Goal: Use online tool/utility: Utilize a website feature to perform a specific function

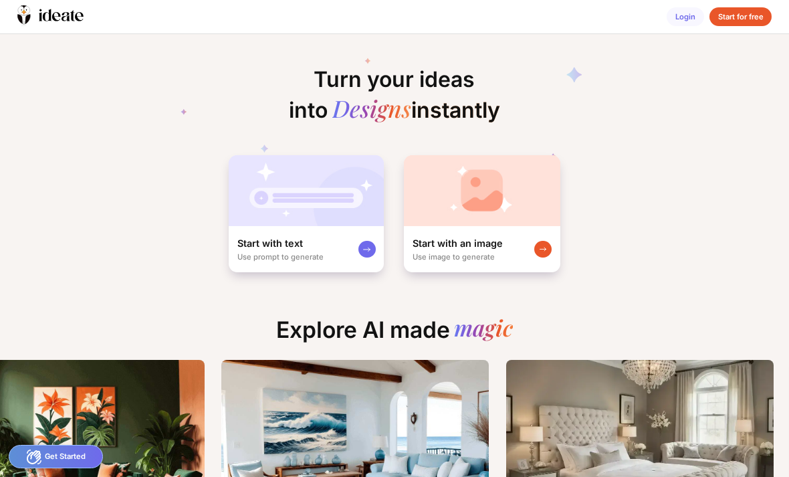
scroll to position [0, 174]
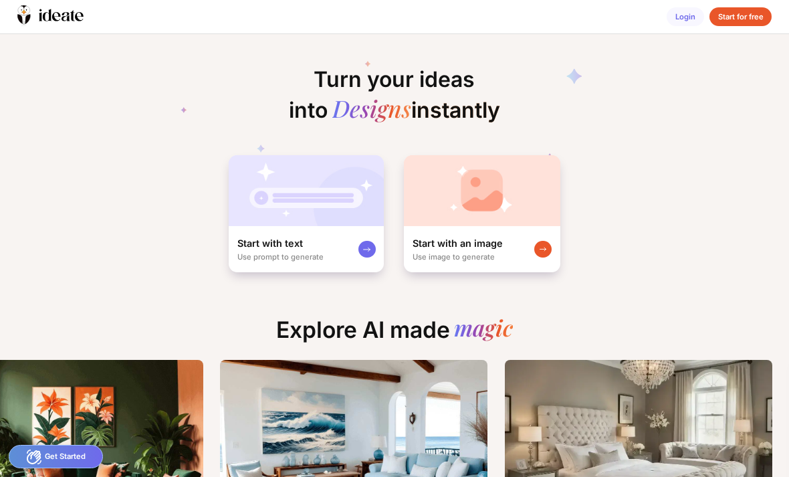
click at [551, 251] on div at bounding box center [542, 249] width 17 height 17
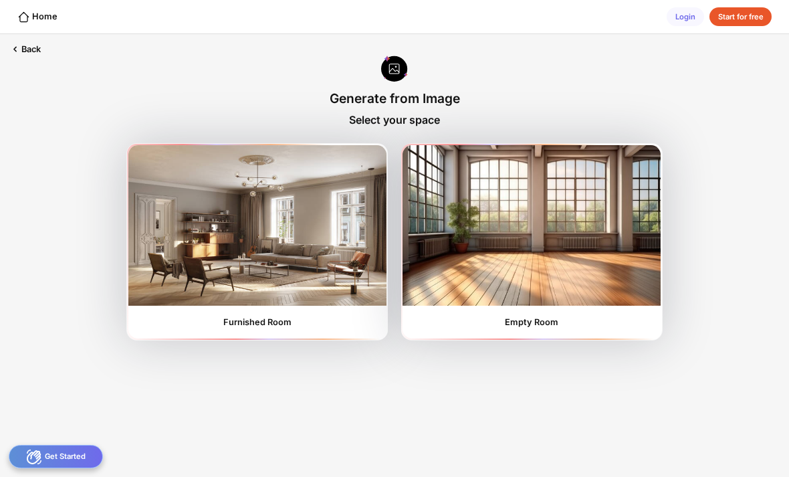
click at [553, 276] on img at bounding box center [531, 225] width 258 height 160
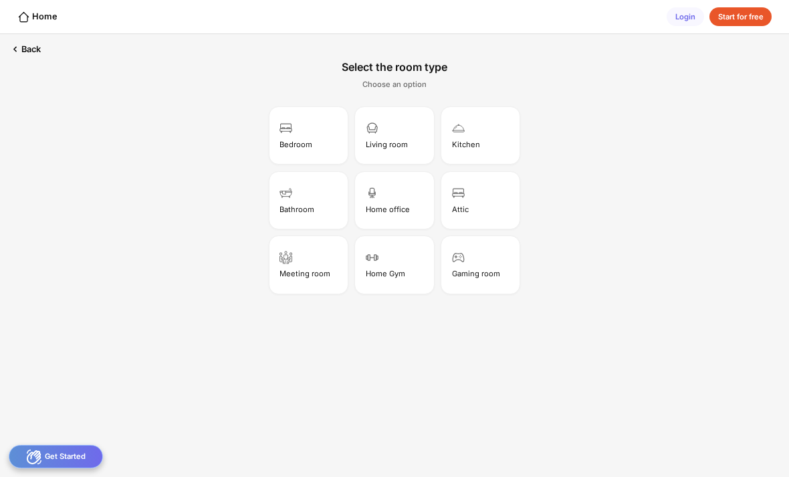
click at [314, 139] on div "Bedroom" at bounding box center [308, 134] width 75 height 53
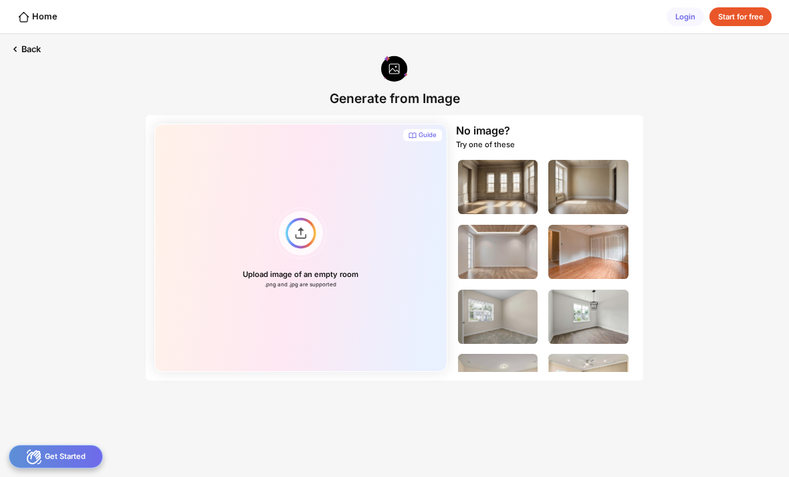
click at [305, 229] on div "Upload image of an empty room .png and .jpg are supported" at bounding box center [300, 248] width 293 height 248
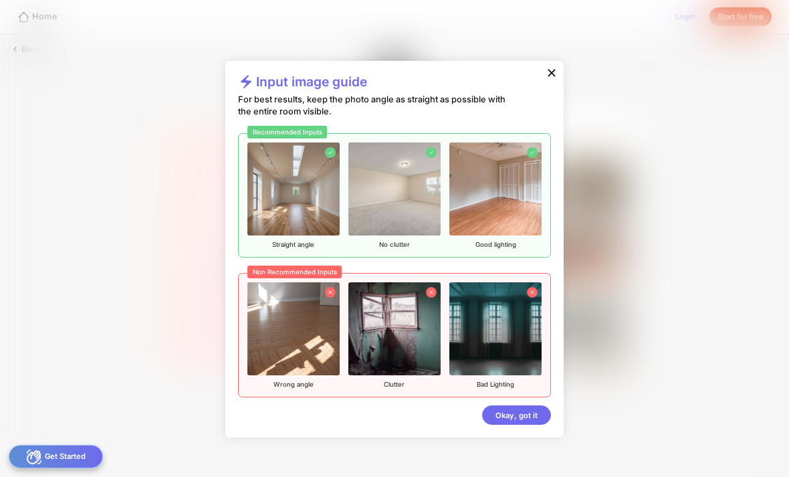
click at [519, 416] on div "Okay, got it" at bounding box center [516, 414] width 69 height 19
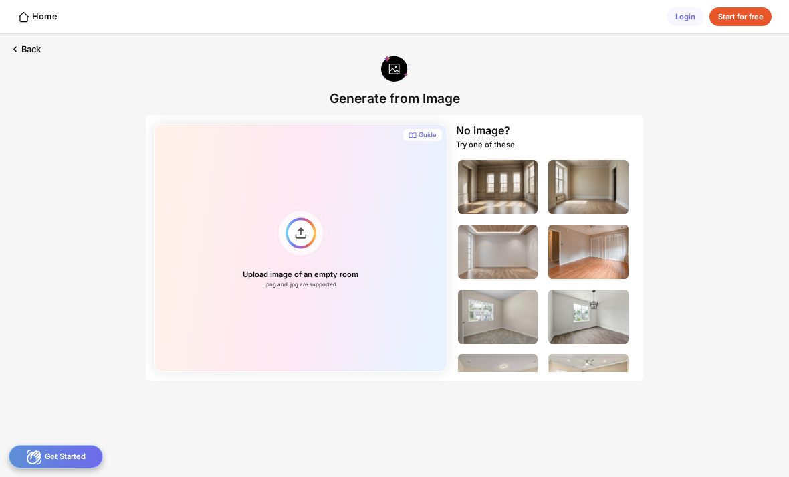
click at [299, 235] on div "Upload image of an empty room .png and .jpg are supported" at bounding box center [300, 248] width 293 height 248
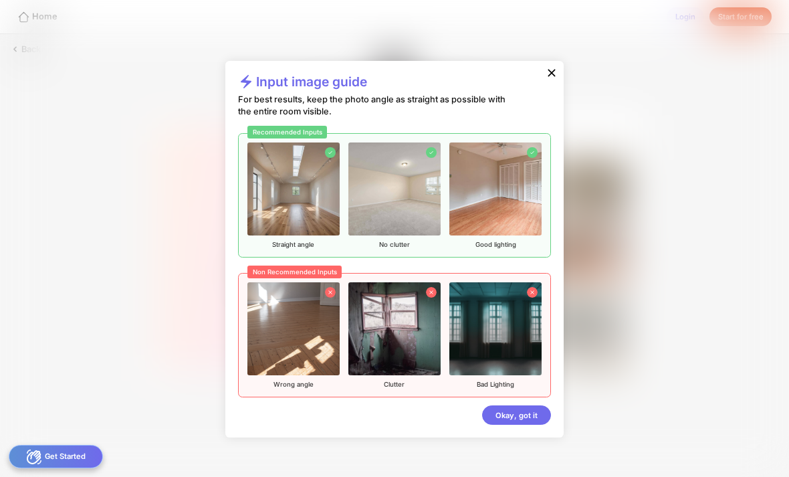
click at [527, 412] on div "Okay, got it" at bounding box center [516, 414] width 69 height 19
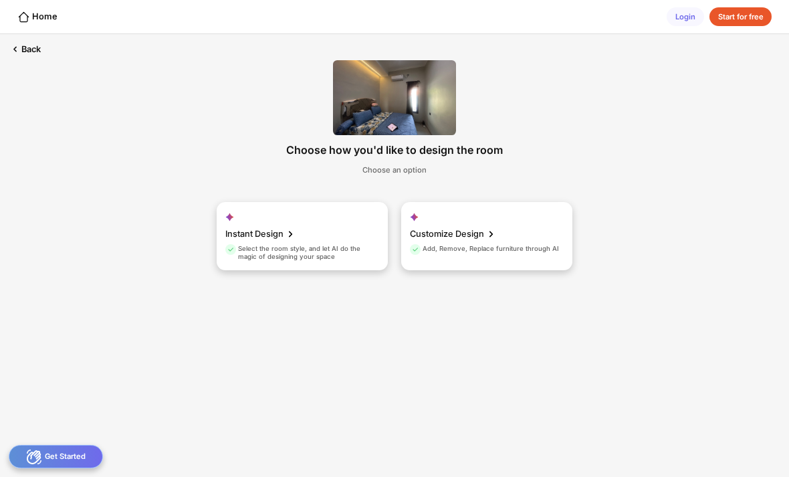
click at [476, 242] on div "Customize Design" at bounding box center [454, 233] width 88 height 21
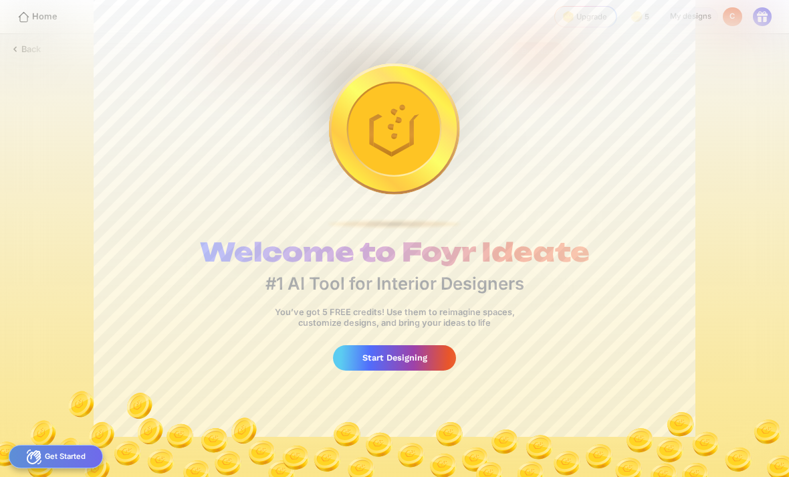
click at [429, 352] on div "Start Designing" at bounding box center [394, 357] width 122 height 25
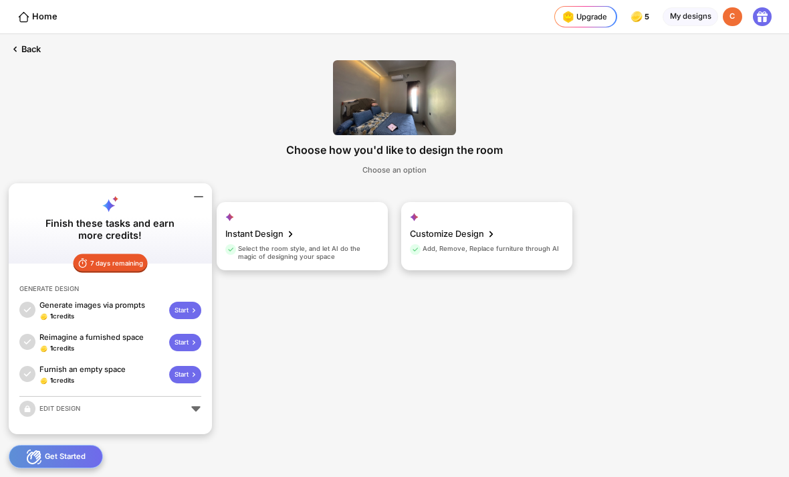
click at [345, 255] on div "Select the room style, and let AI do the magic of designing your space" at bounding box center [300, 253] width 151 height 17
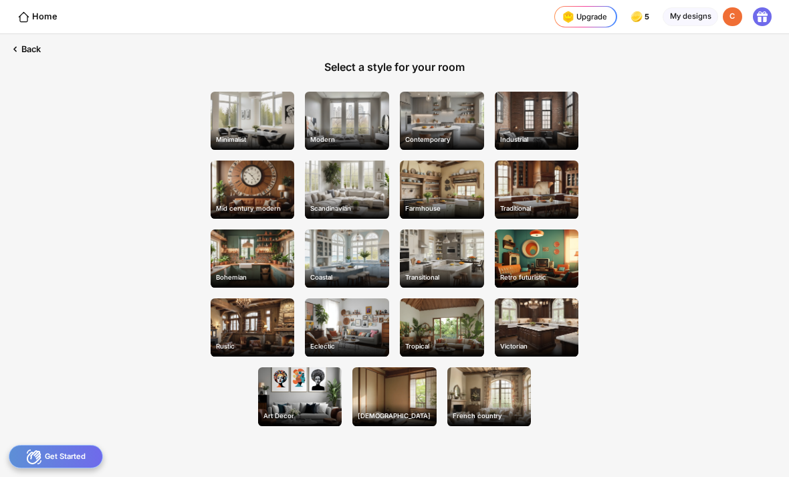
click at [362, 132] on div "Modern" at bounding box center [347, 140] width 82 height 16
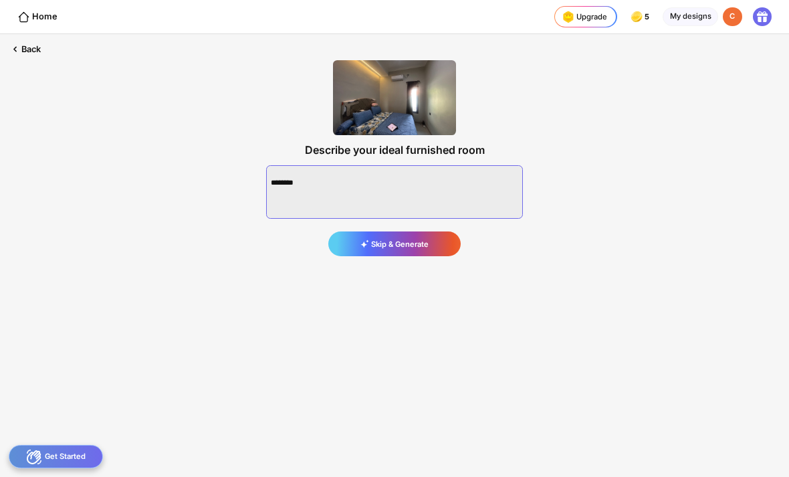
click at [395, 177] on textarea at bounding box center [394, 191] width 257 height 53
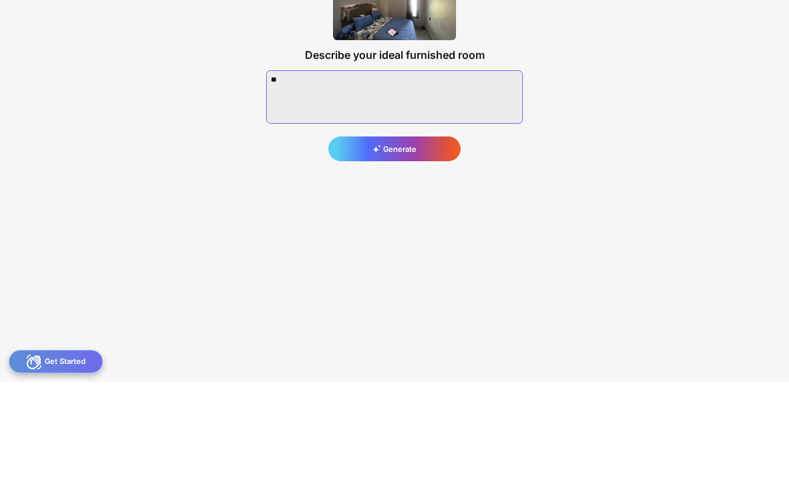
type textarea "*"
type textarea "**********"
click at [432, 231] on div "Generate" at bounding box center [394, 243] width 132 height 24
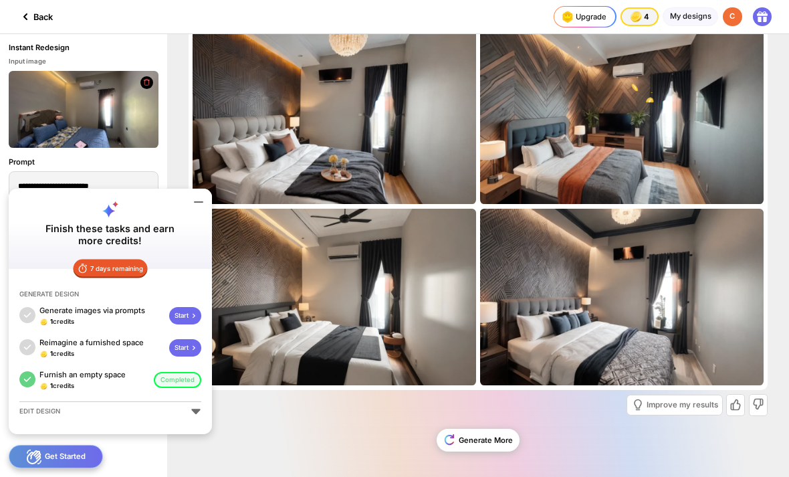
scroll to position [21, 0]
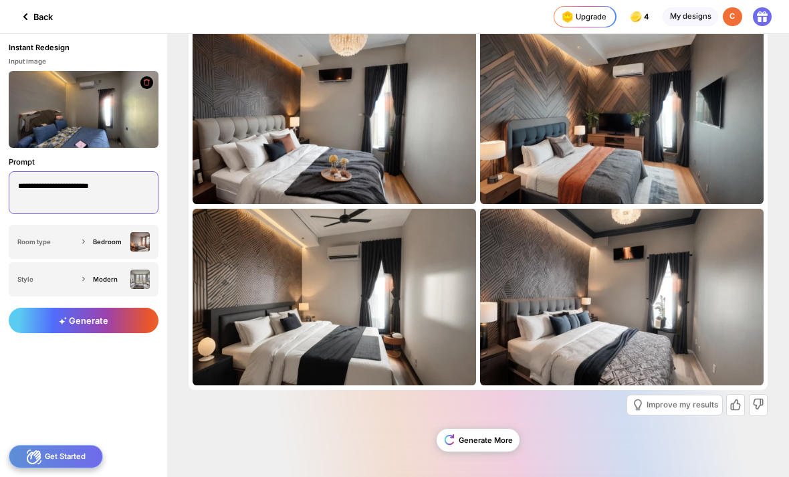
click at [50, 182] on textarea "**********" at bounding box center [84, 192] width 150 height 43
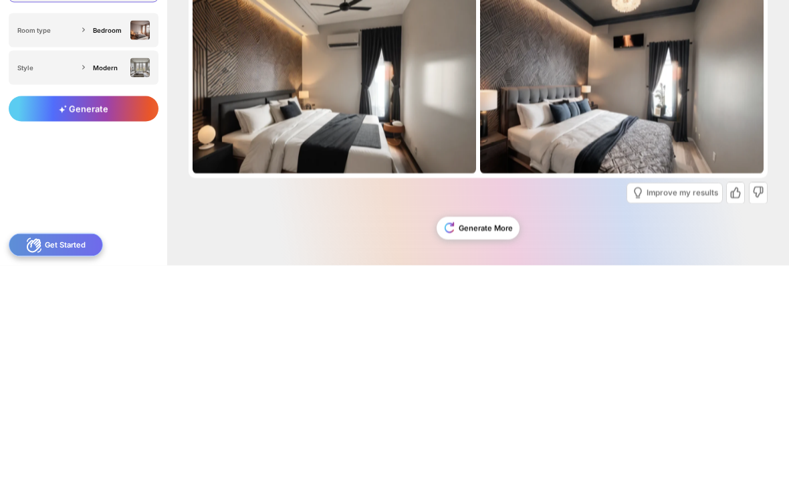
type textarea "**********"
click at [104, 315] on span "Generate" at bounding box center [83, 320] width 49 height 10
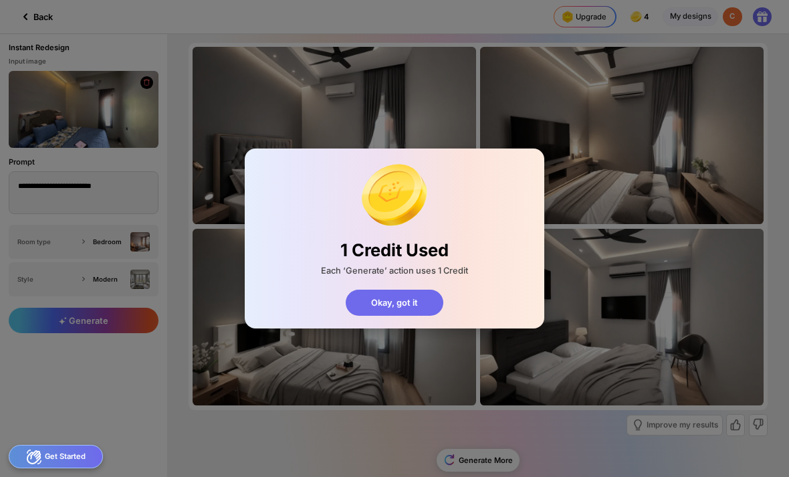
click at [388, 302] on div "Okay, got it" at bounding box center [395, 301] width 98 height 25
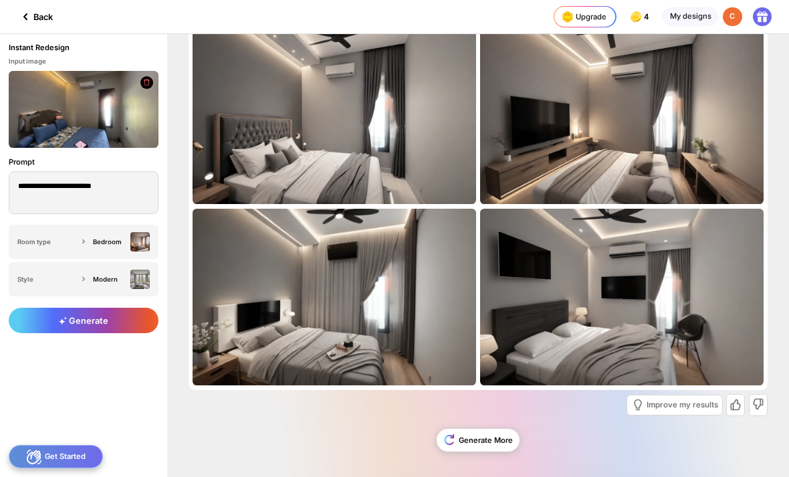
scroll to position [21, 0]
click at [701, 396] on div "Improve my results" at bounding box center [674, 404] width 96 height 21
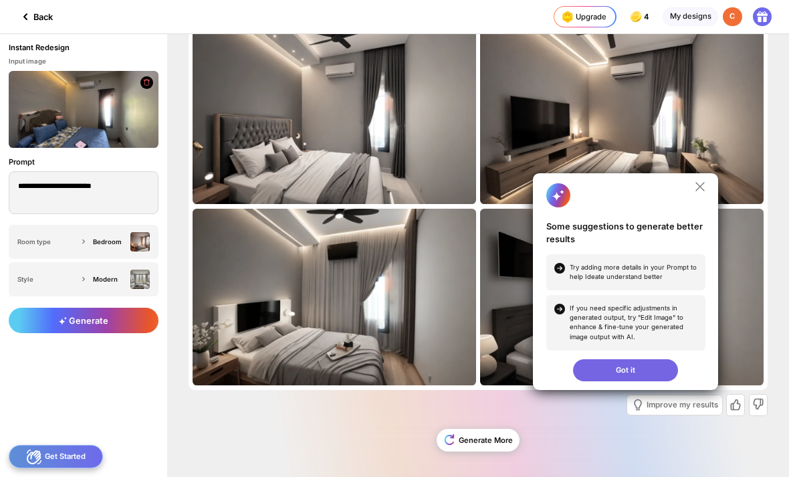
click at [643, 366] on div "Got it" at bounding box center [625, 370] width 105 height 23
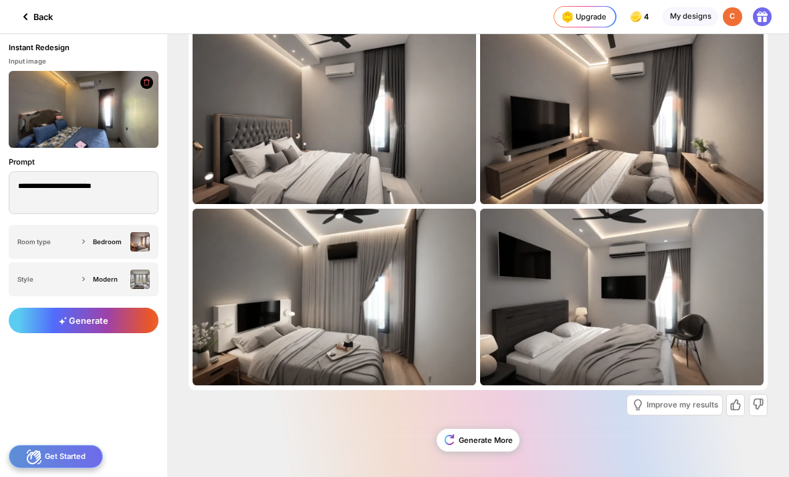
click at [494, 446] on div "Generate More" at bounding box center [477, 439] width 83 height 23
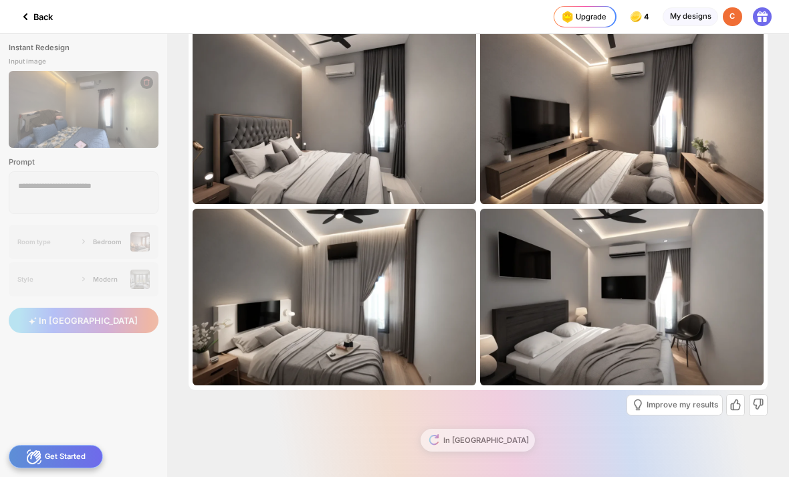
scroll to position [21, 0]
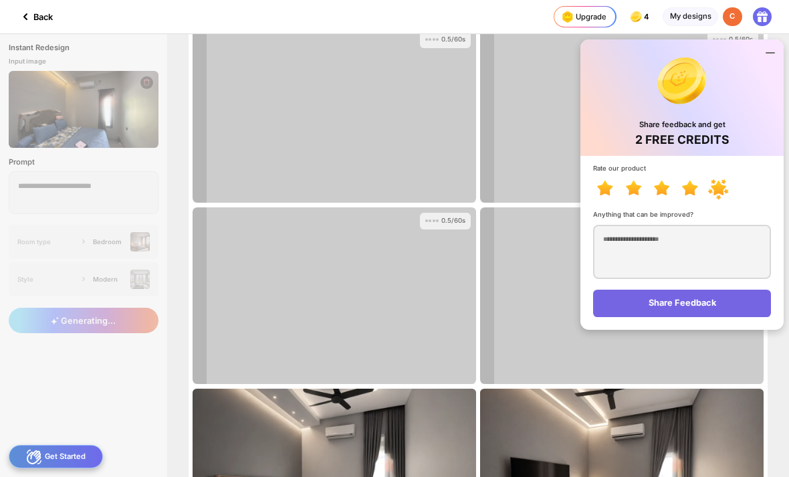
click at [729, 301] on div "Share Feedback" at bounding box center [682, 302] width 178 height 27
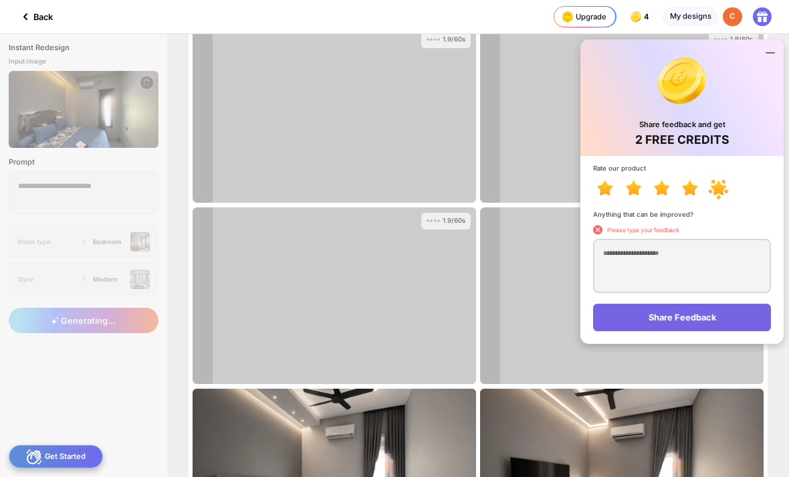
click at [638, 251] on textarea at bounding box center [682, 266] width 178 height 54
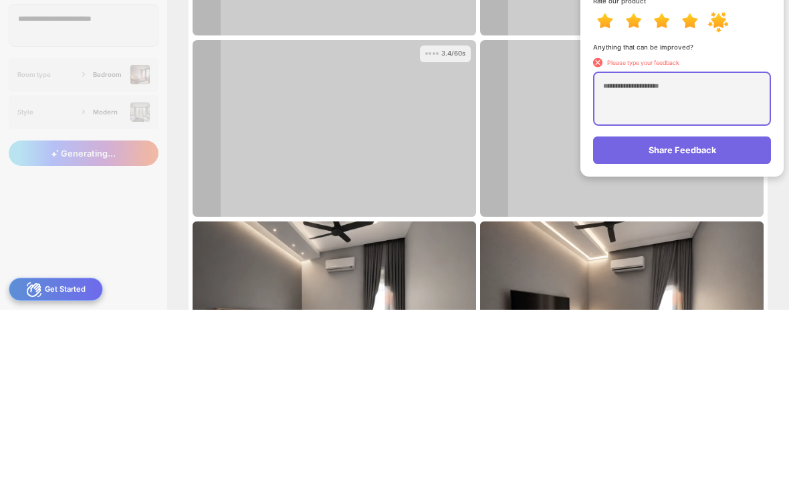
type textarea "*"
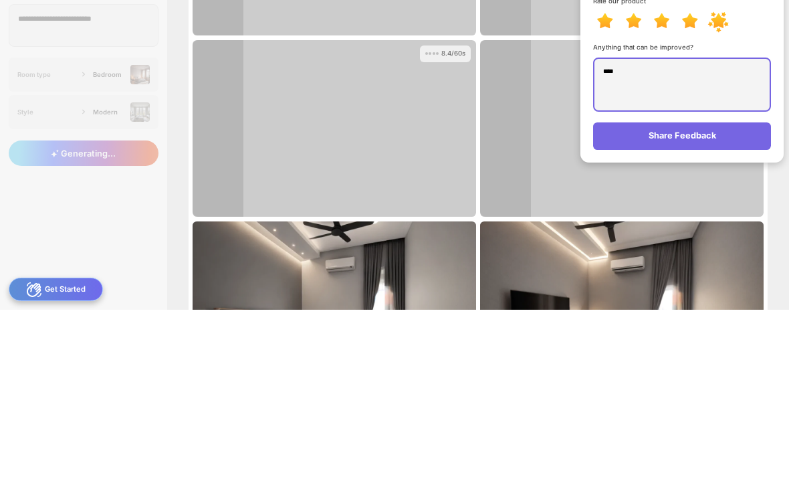
type textarea "****"
click at [704, 289] on div "Share Feedback" at bounding box center [682, 302] width 178 height 27
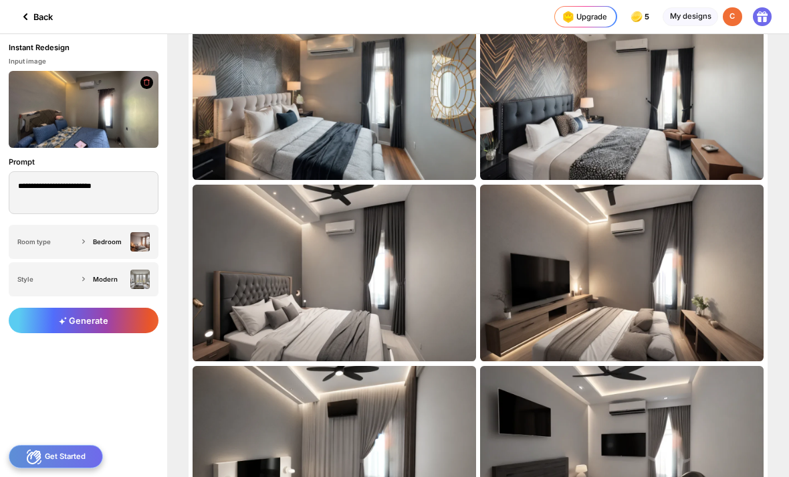
scroll to position [158, 0]
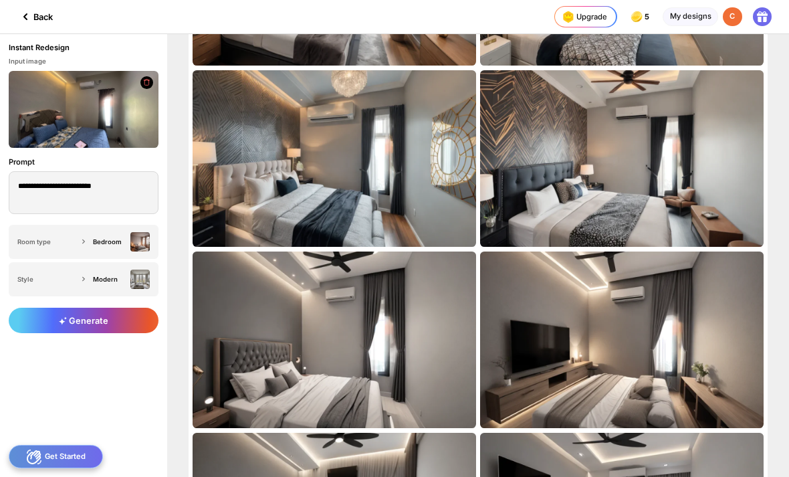
click at [98, 287] on div "Modern" at bounding box center [119, 278] width 61 height 19
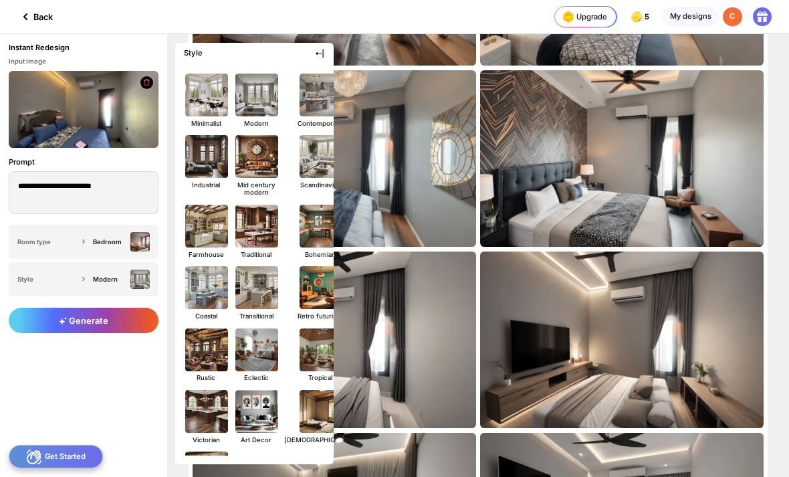
click at [300, 103] on img at bounding box center [320, 95] width 43 height 43
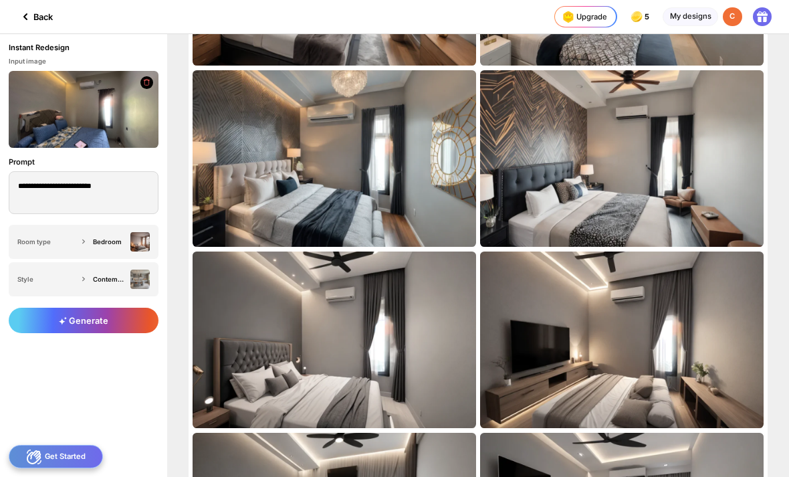
click at [128, 319] on div "Generate" at bounding box center [84, 319] width 150 height 25
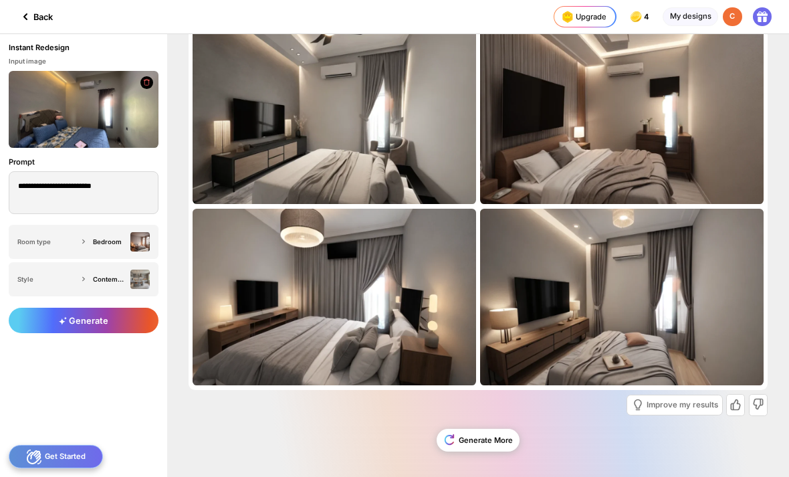
scroll to position [21, 0]
click at [688, 405] on div "Improve my results" at bounding box center [682, 405] width 72 height 8
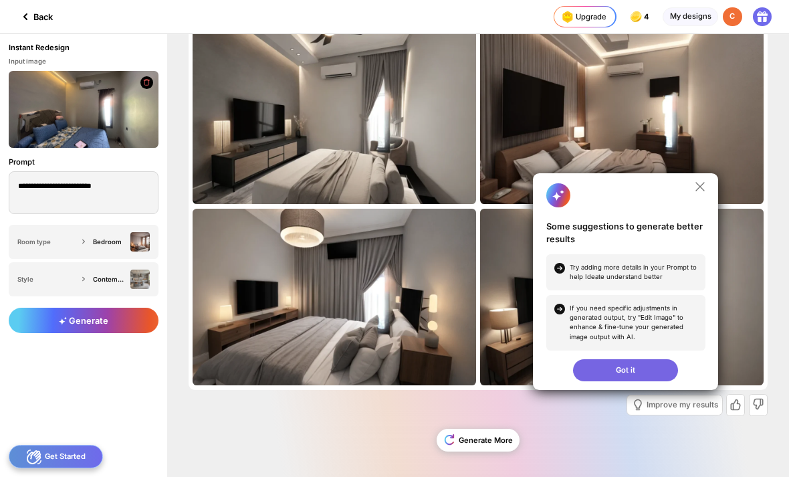
click at [659, 367] on div "Got it" at bounding box center [625, 370] width 105 height 23
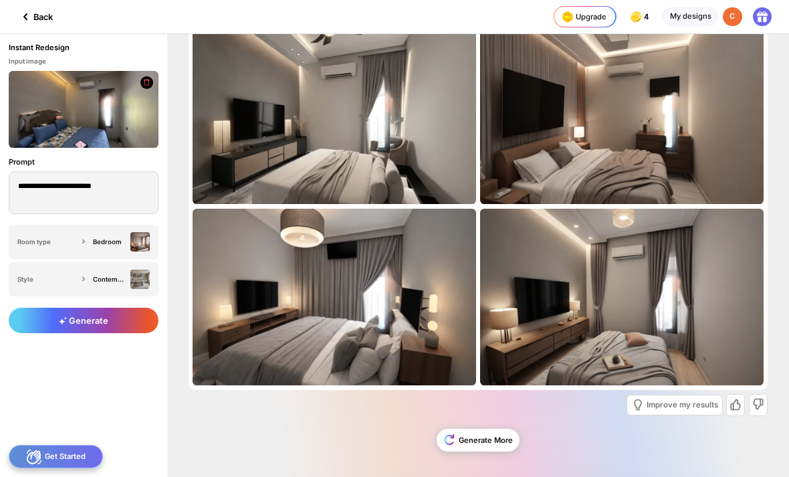
click at [688, 404] on div "Improve my results" at bounding box center [682, 405] width 72 height 8
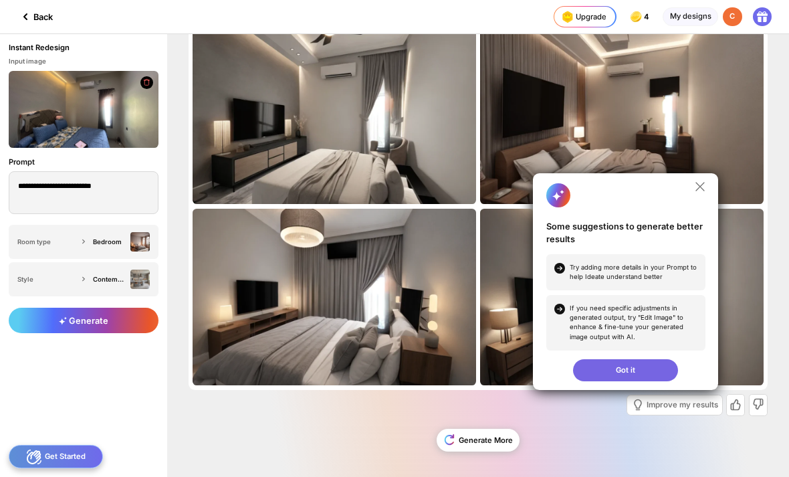
click at [632, 368] on div "Got it" at bounding box center [625, 370] width 105 height 23
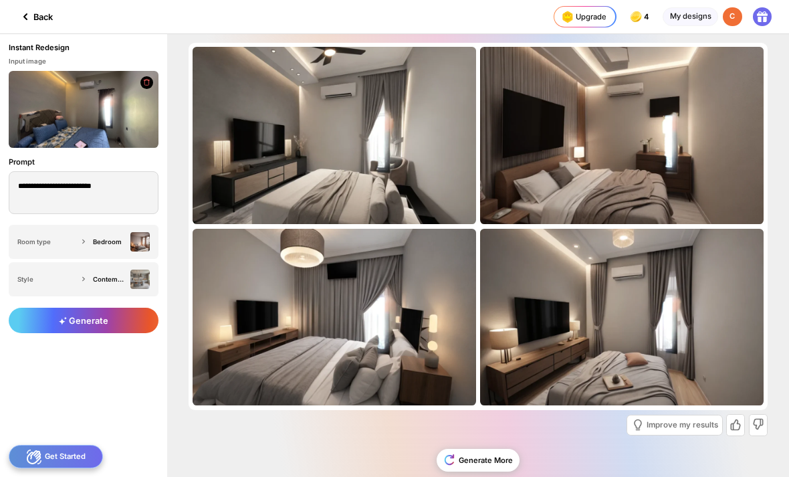
scroll to position [0, 0]
click at [0, 0] on div "Edit Design" at bounding box center [0, 0] width 0 height 0
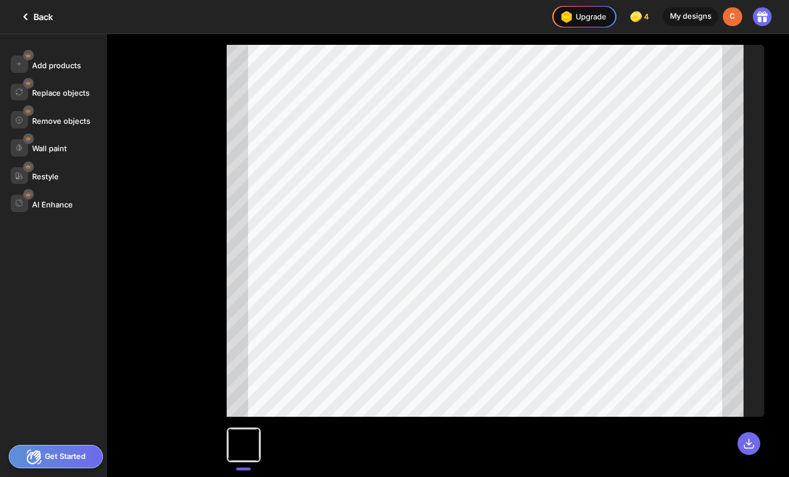
click at [303, 435] on div at bounding box center [495, 438] width 537 height 45
click at [51, 13] on div "Back" at bounding box center [34, 17] width 35 height 16
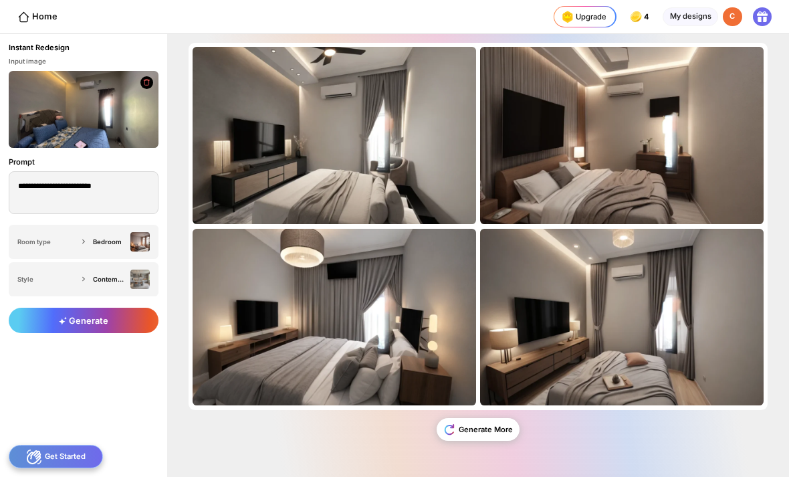
click at [124, 271] on div "Contemporary" at bounding box center [119, 278] width 61 height 19
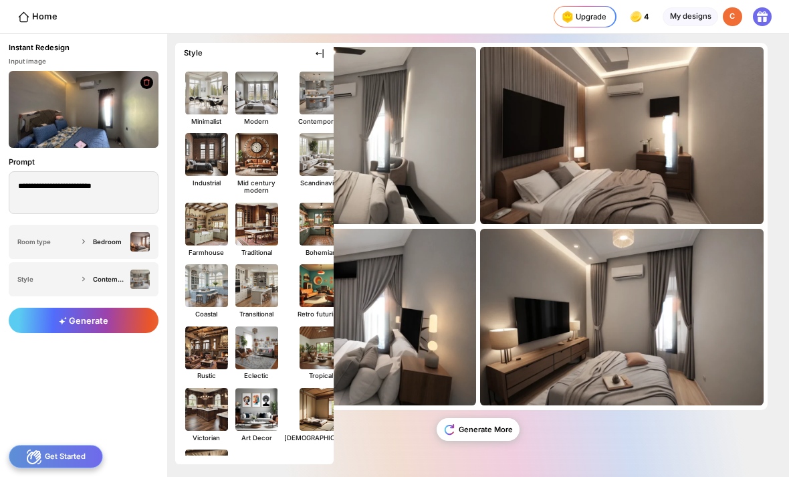
scroll to position [3, 0]
click at [308, 156] on img at bounding box center [320, 153] width 43 height 43
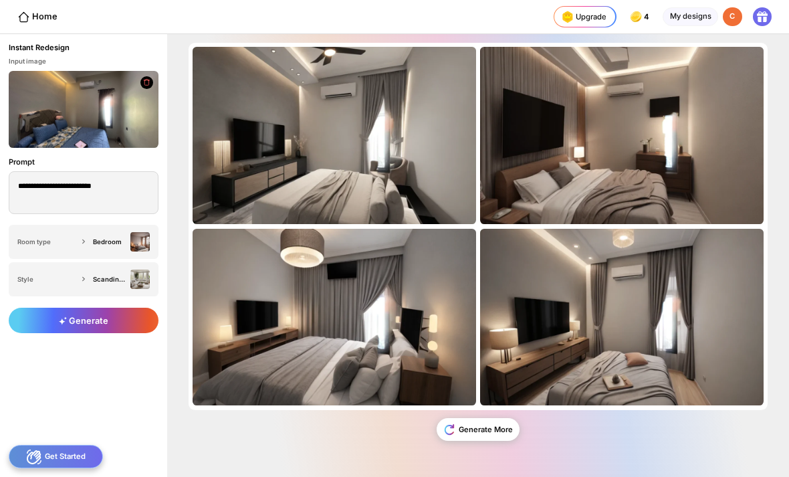
click at [124, 321] on div "Generate" at bounding box center [84, 319] width 150 height 25
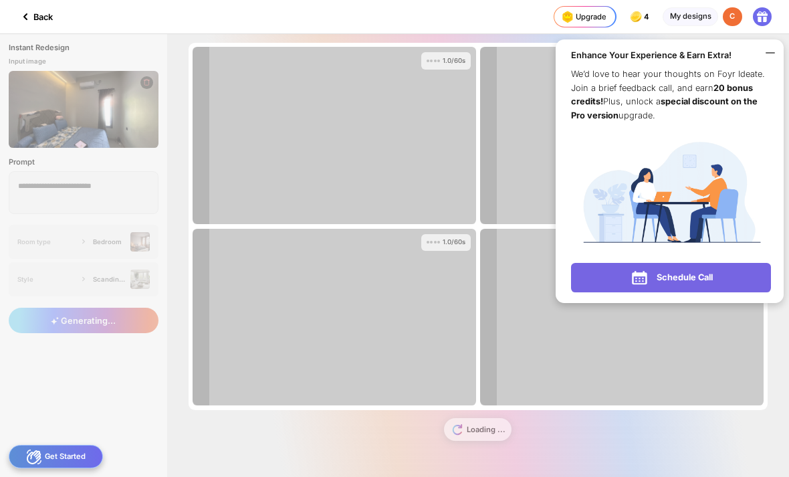
click at [771, 53] on icon at bounding box center [770, 53] width 8 height 0
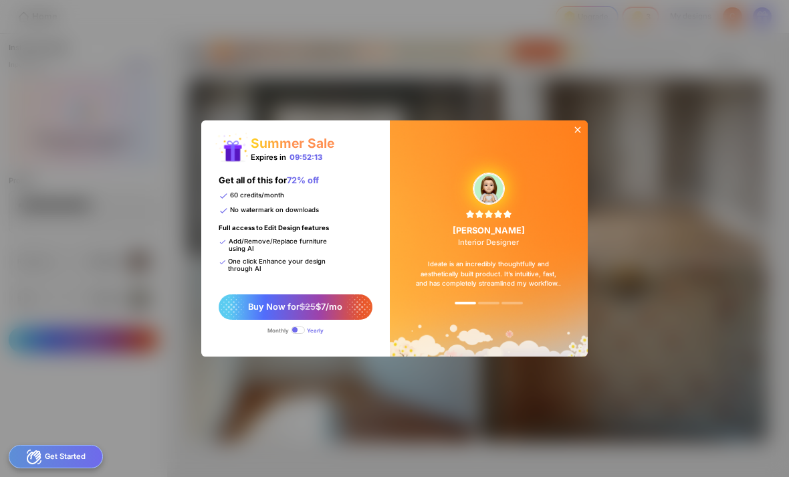
click at [572, 128] on icon at bounding box center [577, 129] width 11 height 11
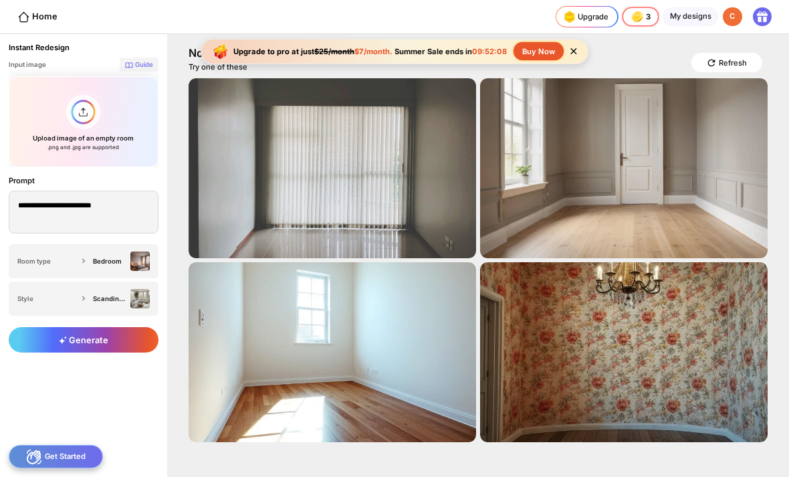
click at [85, 125] on div "Upload image of an empty room .png and .jpg are supported" at bounding box center [84, 121] width 150 height 91
click at [86, 112] on div "Upload image of an empty room .png and .jpg are supported" at bounding box center [84, 121] width 150 height 91
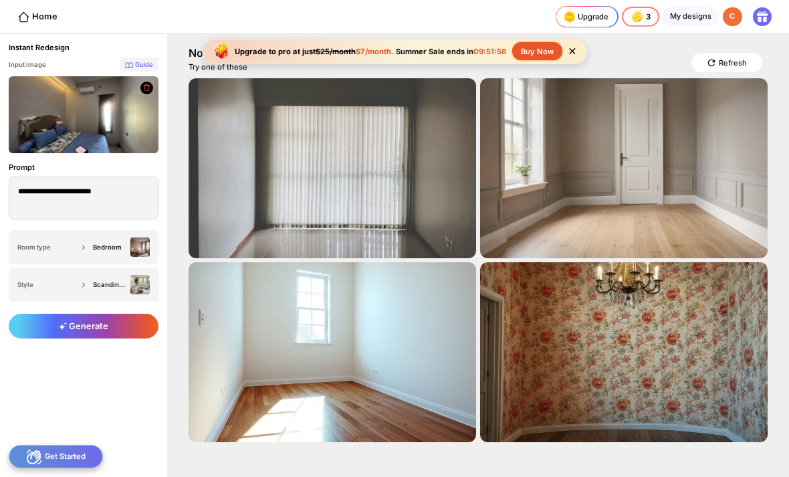
click at [132, 190] on textarea "**********" at bounding box center [84, 197] width 150 height 43
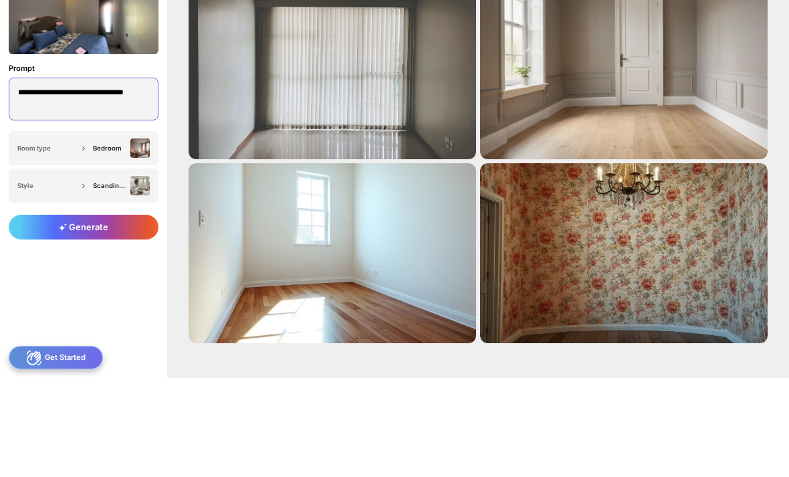
type textarea "**********"
click at [118, 281] on div "Scandinavian" at bounding box center [109, 284] width 33 height 7
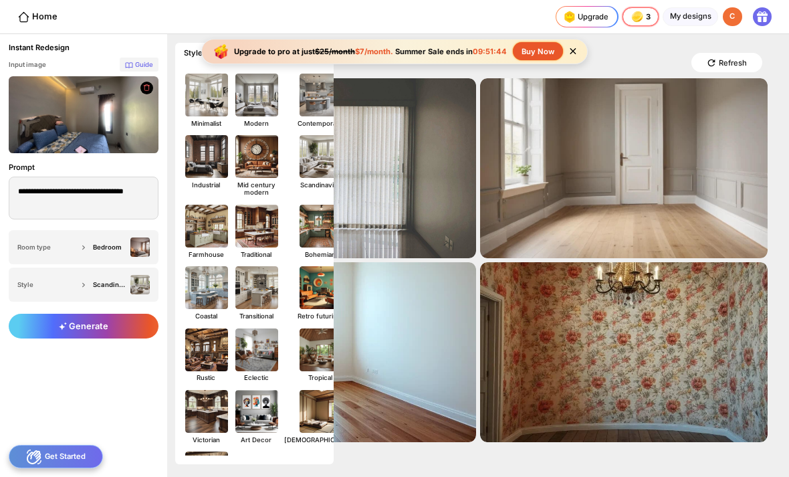
click at [261, 98] on img at bounding box center [256, 95] width 43 height 43
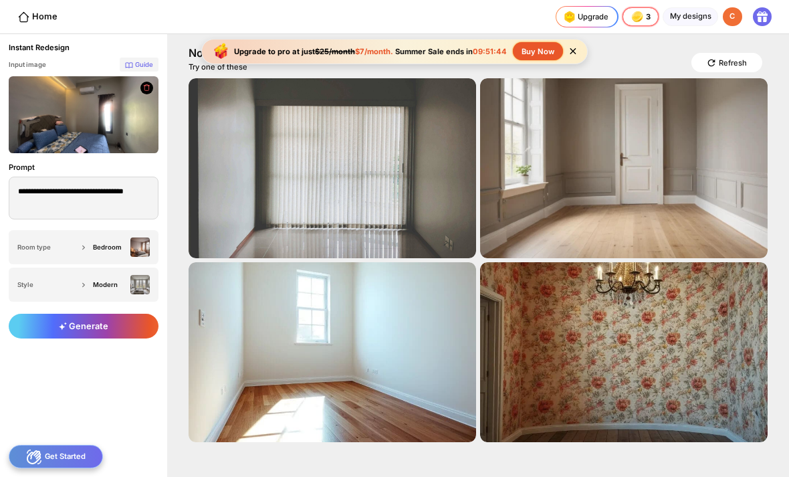
click at [108, 331] on div "Generate" at bounding box center [84, 325] width 150 height 25
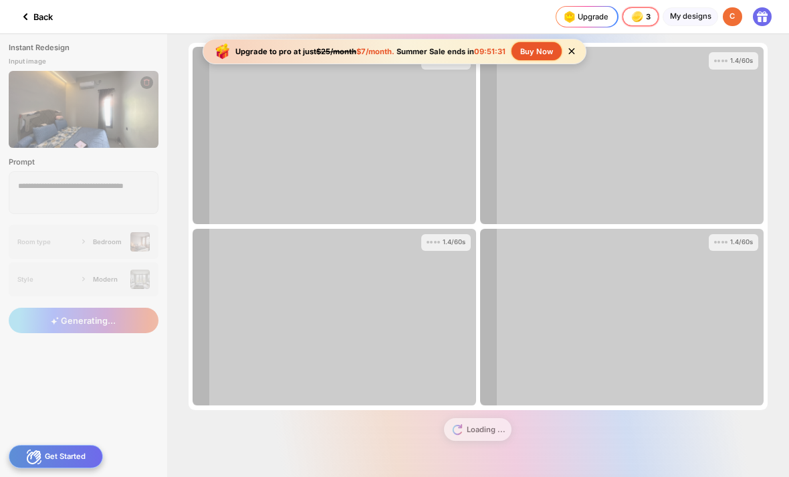
click at [572, 52] on icon at bounding box center [572, 51] width 6 height 6
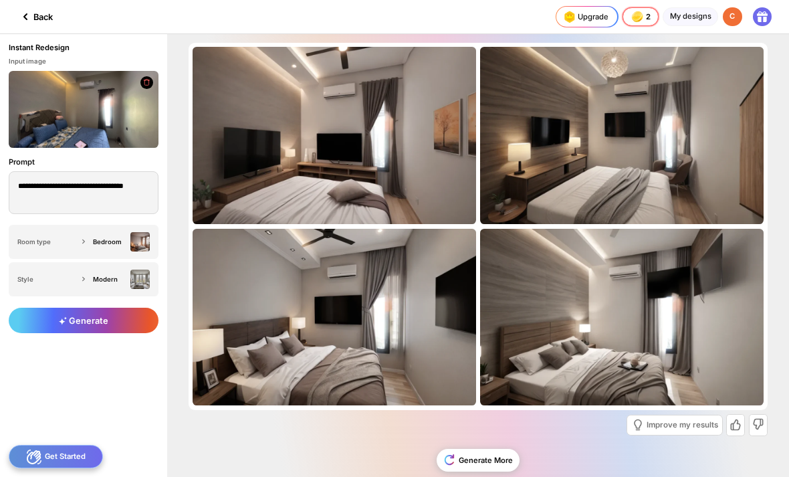
click at [501, 452] on div "Generate More" at bounding box center [477, 459] width 83 height 23
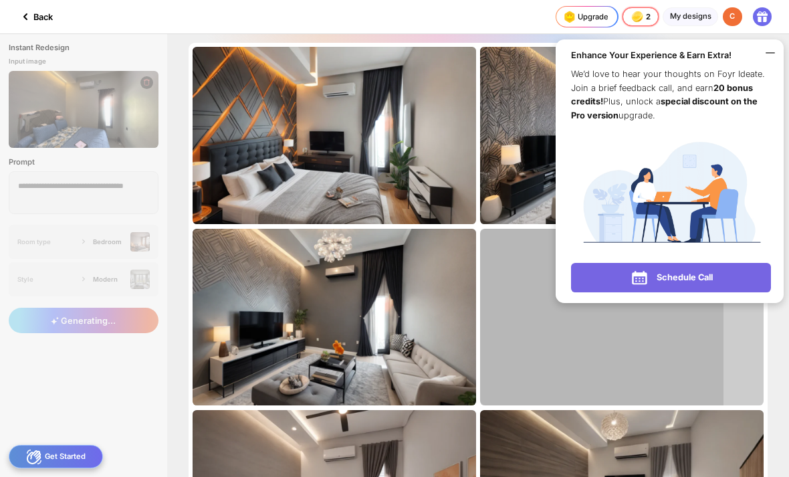
click at [765, 49] on icon at bounding box center [770, 53] width 16 height 16
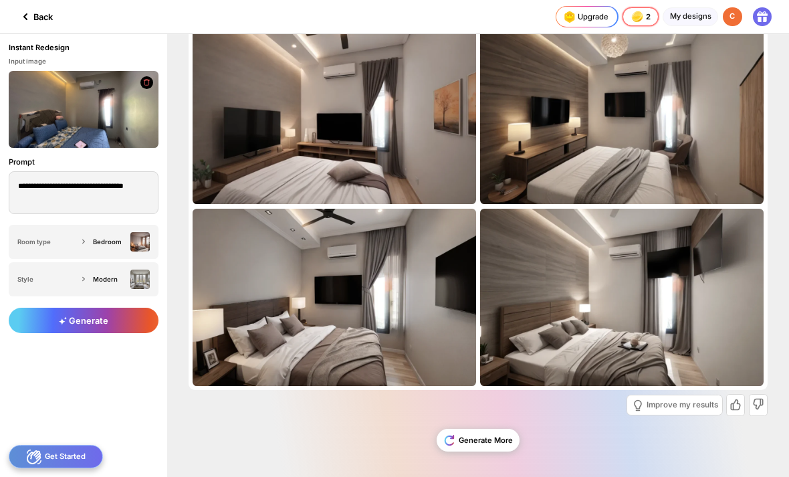
scroll to position [383, 0]
click at [0, 0] on circle at bounding box center [0, 0] width 0 height 0
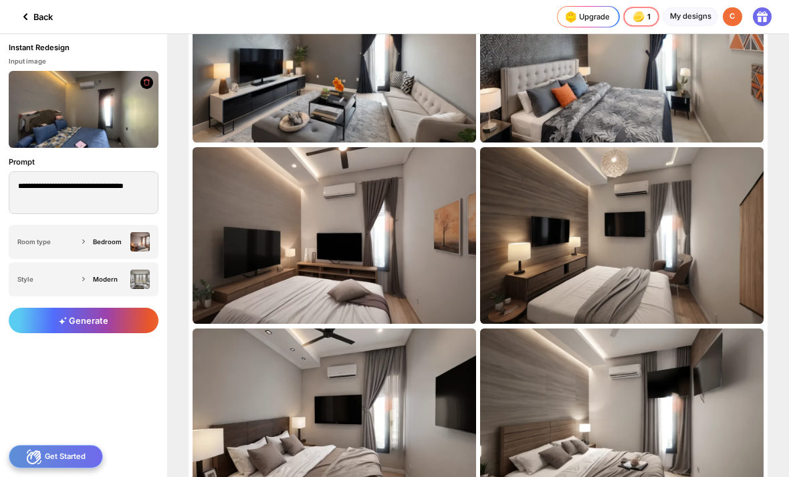
scroll to position [257, 0]
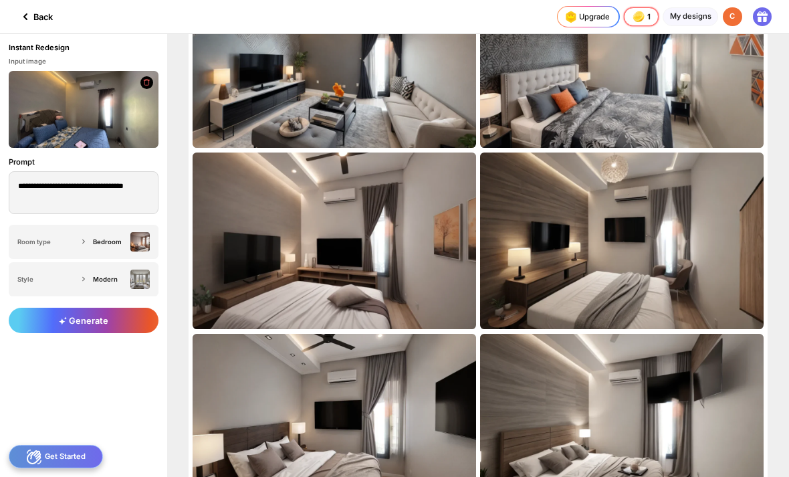
click at [0, 0] on circle at bounding box center [0, 0] width 0 height 0
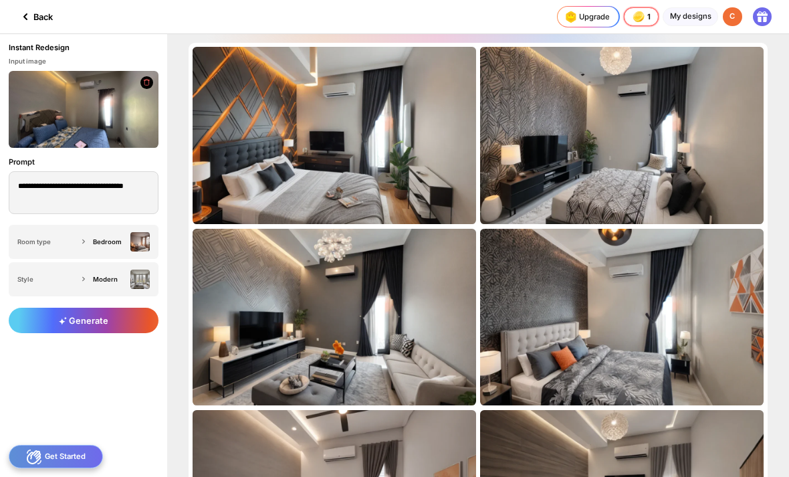
scroll to position [0, 0]
click at [0, 0] on icon at bounding box center [0, 0] width 0 height 0
click at [0, 0] on circle at bounding box center [0, 0] width 0 height 0
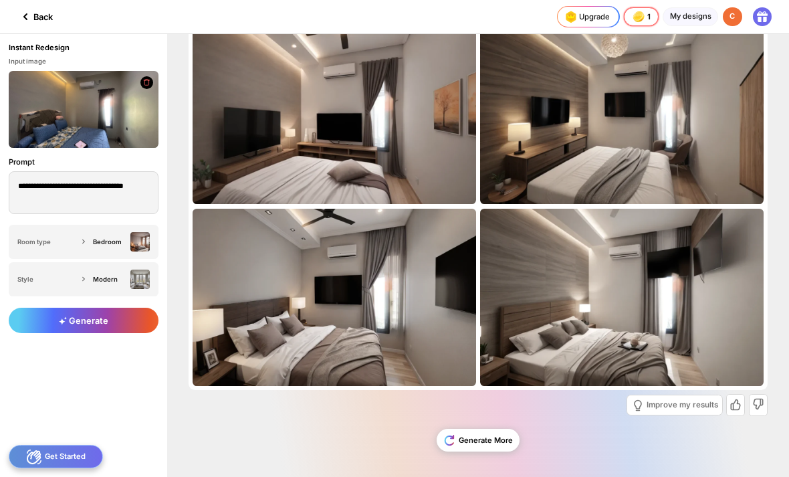
scroll to position [383, 0]
click at [0, 0] on circle at bounding box center [0, 0] width 0 height 0
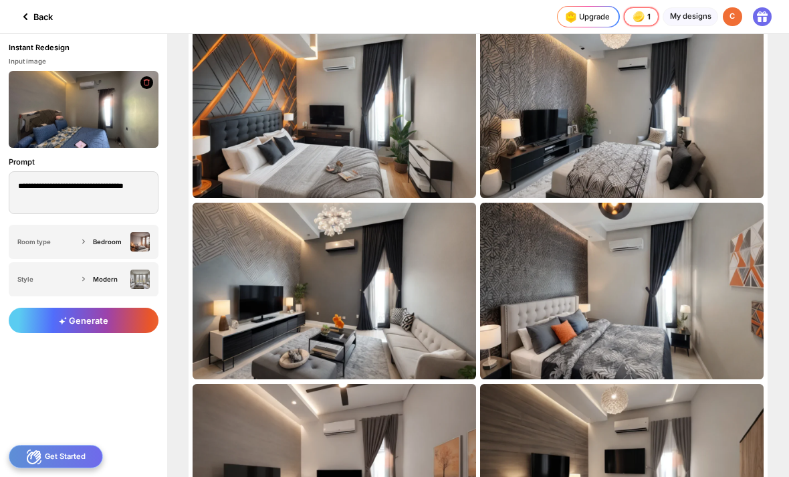
scroll to position [2, 0]
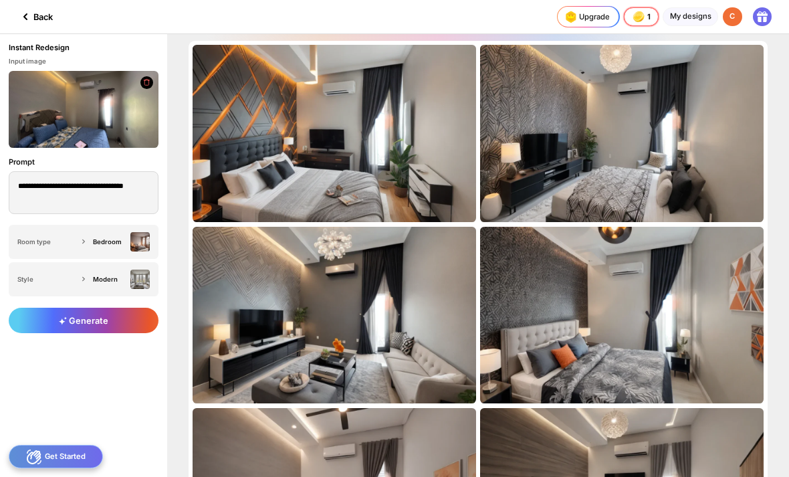
click at [0, 0] on div "Edit Design" at bounding box center [0, 0] width 0 height 0
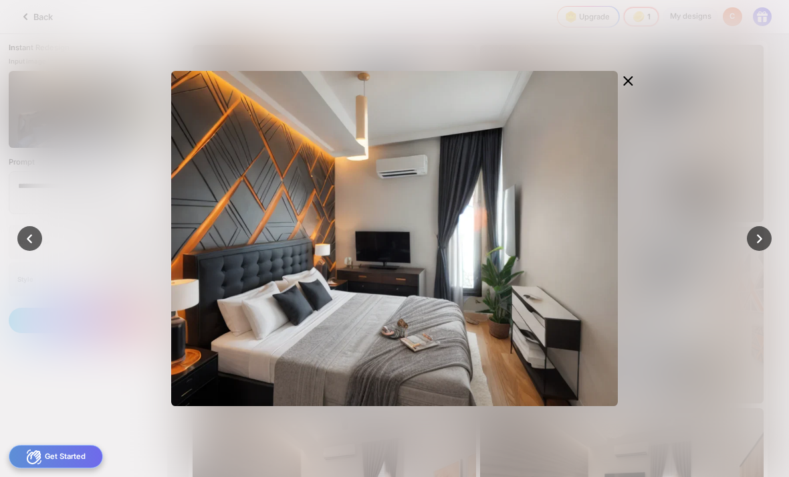
click at [763, 235] on icon at bounding box center [759, 238] width 19 height 19
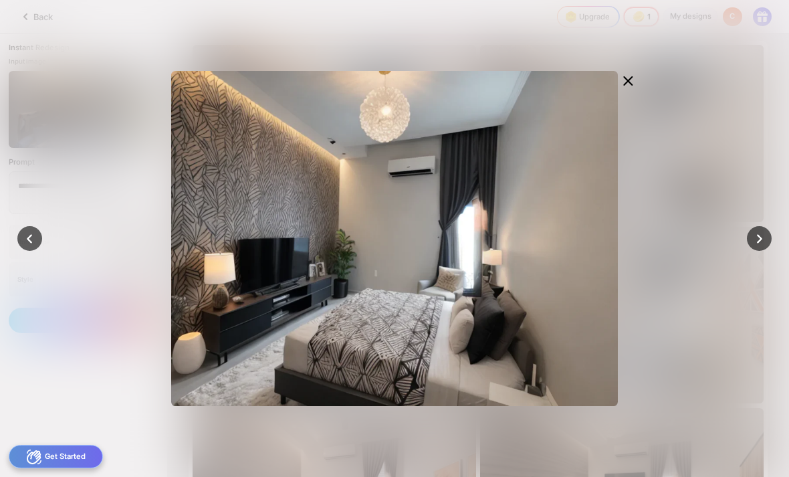
click at [25, 235] on icon at bounding box center [29, 238] width 19 height 19
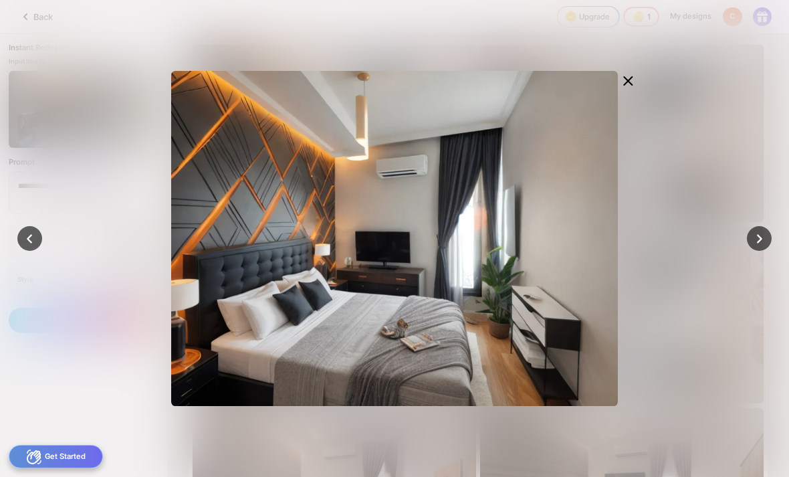
click at [24, 240] on icon at bounding box center [29, 238] width 19 height 19
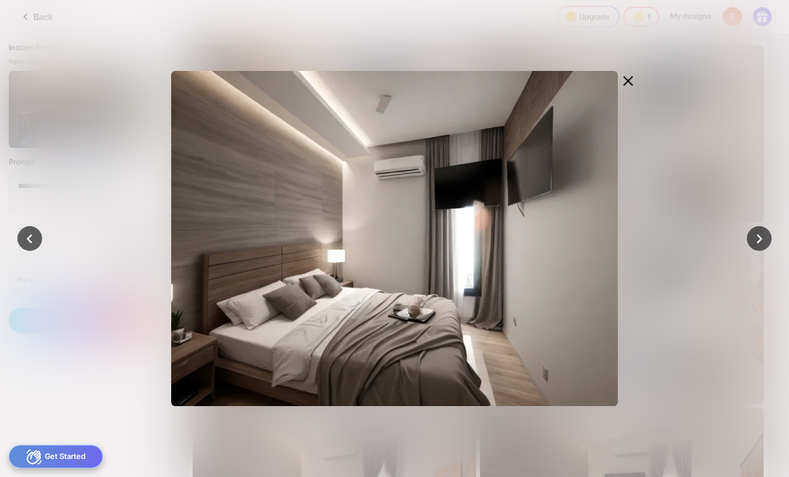
click at [759, 231] on icon at bounding box center [759, 238] width 19 height 19
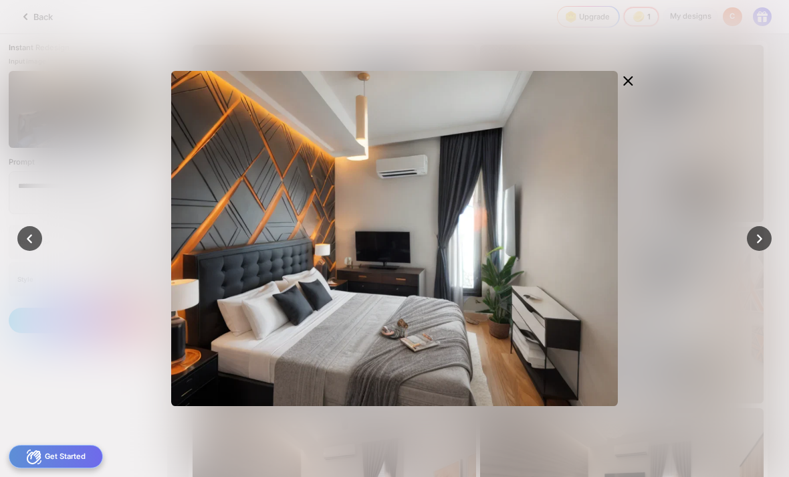
click at [769, 236] on icon at bounding box center [759, 238] width 19 height 19
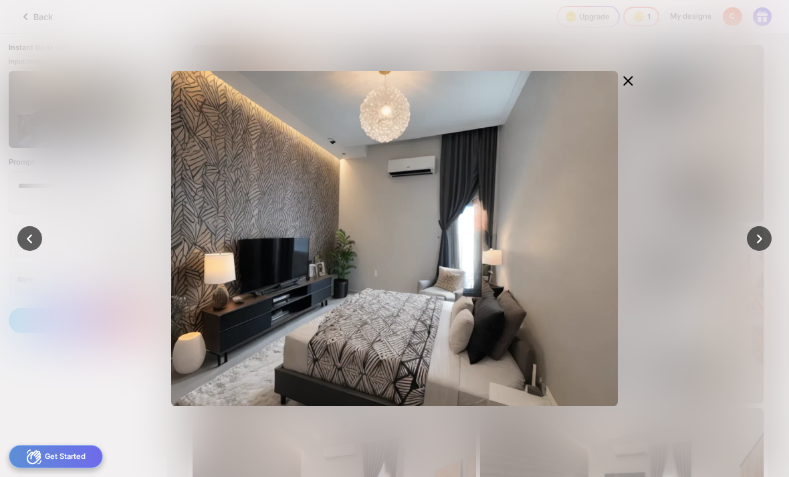
click at [32, 241] on icon at bounding box center [29, 238] width 19 height 19
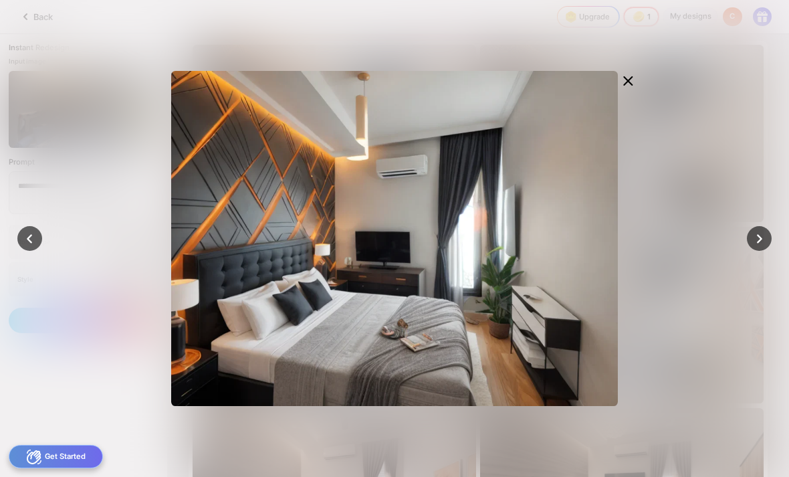
click at [762, 233] on icon at bounding box center [759, 238] width 19 height 19
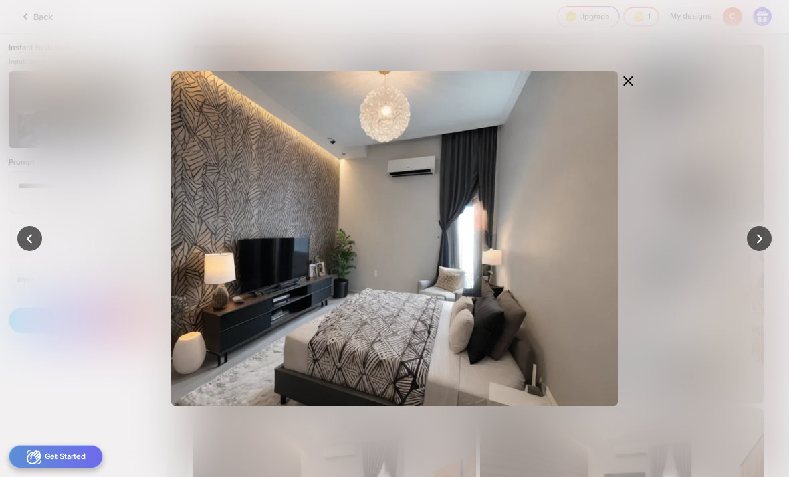
click at [759, 227] on div at bounding box center [759, 238] width 25 height 25
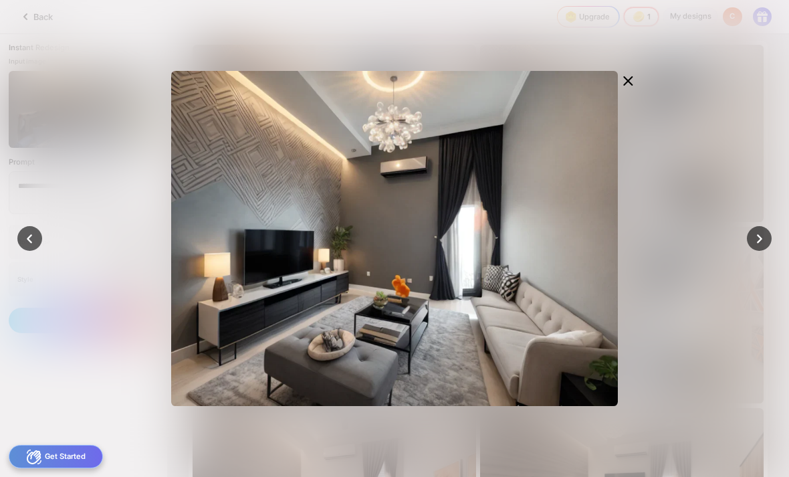
click at [36, 233] on div at bounding box center [29, 238] width 25 height 25
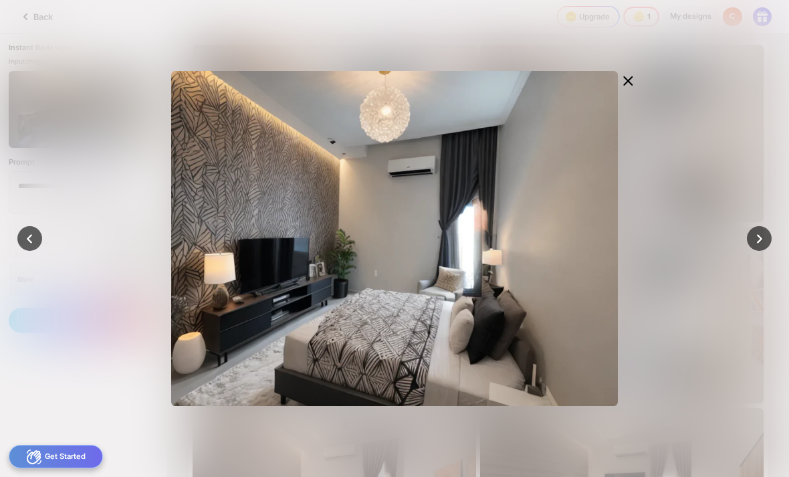
click at [34, 229] on icon at bounding box center [29, 238] width 19 height 19
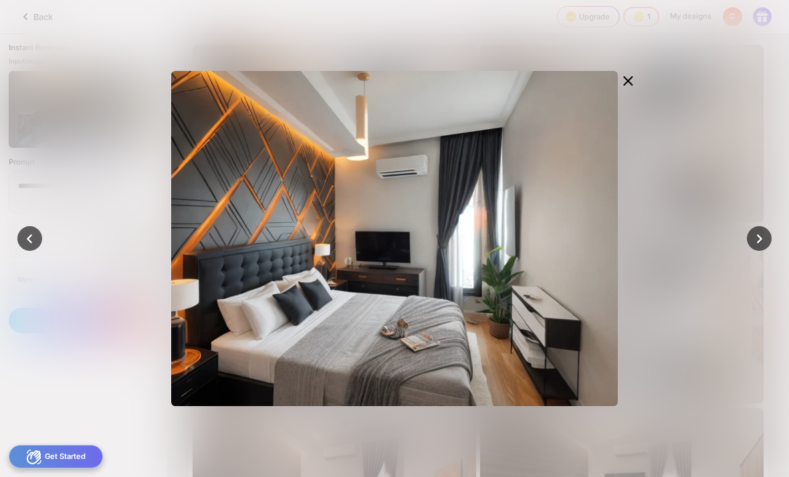
click at [761, 234] on icon at bounding box center [759, 238] width 19 height 19
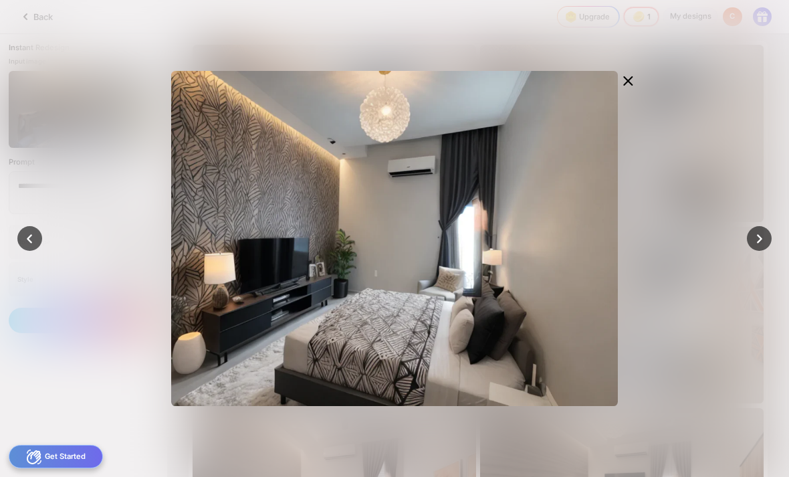
click at [0, 0] on circle at bounding box center [0, 0] width 0 height 0
click at [759, 228] on div at bounding box center [759, 238] width 25 height 25
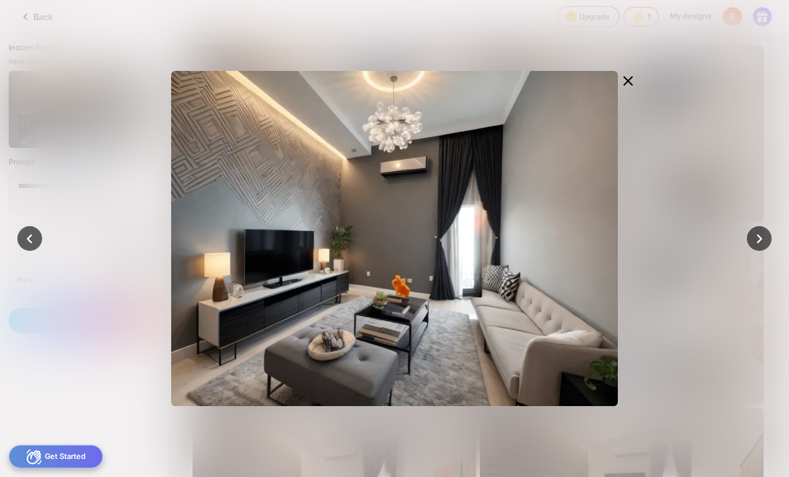
click at [28, 236] on icon at bounding box center [29, 238] width 19 height 19
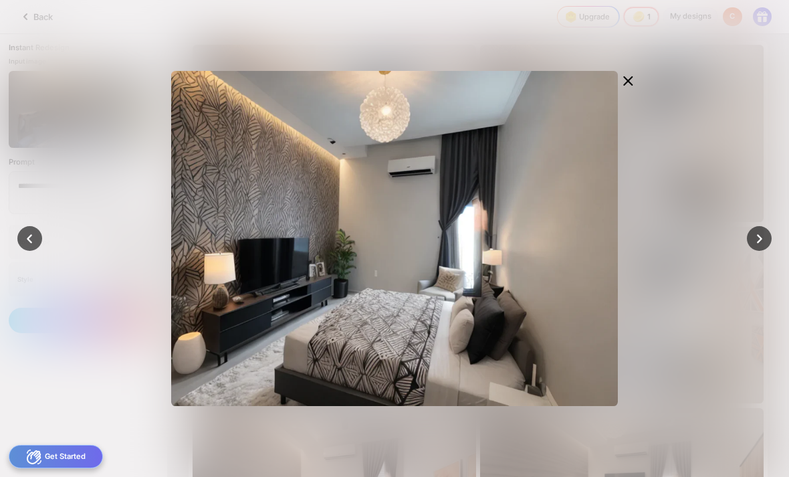
click at [0, 0] on icon at bounding box center [0, 0] width 0 height 0
click at [757, 237] on icon at bounding box center [759, 238] width 19 height 19
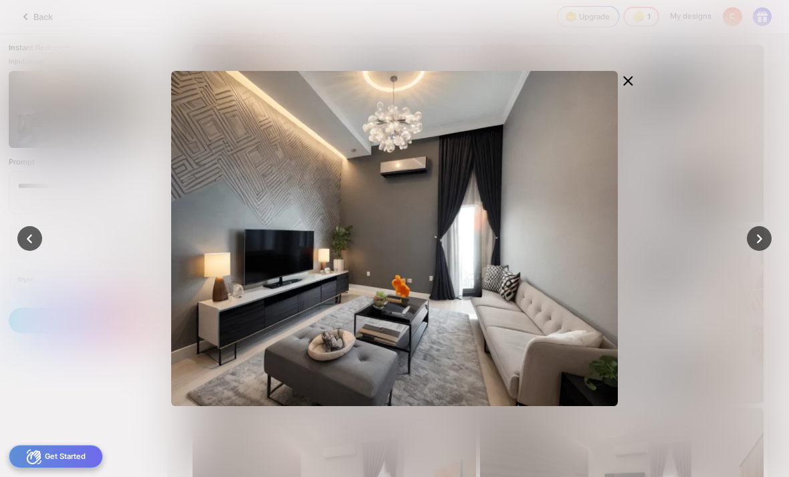
click at [757, 237] on icon at bounding box center [759, 238] width 19 height 19
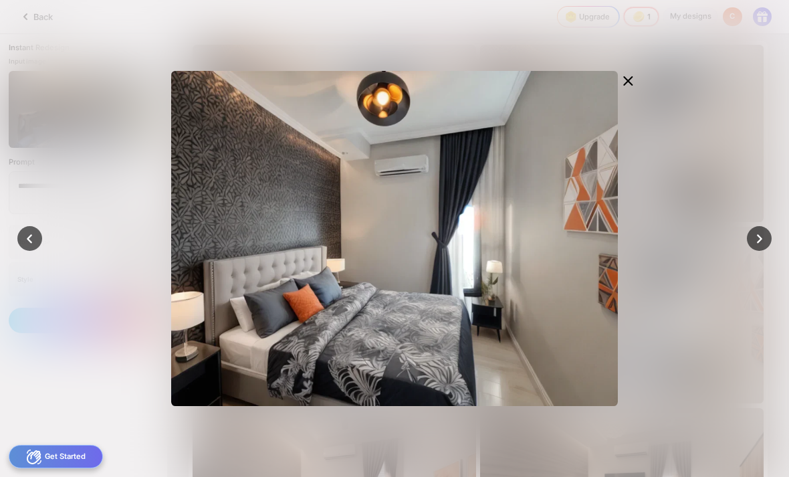
click at [765, 235] on icon at bounding box center [759, 238] width 19 height 19
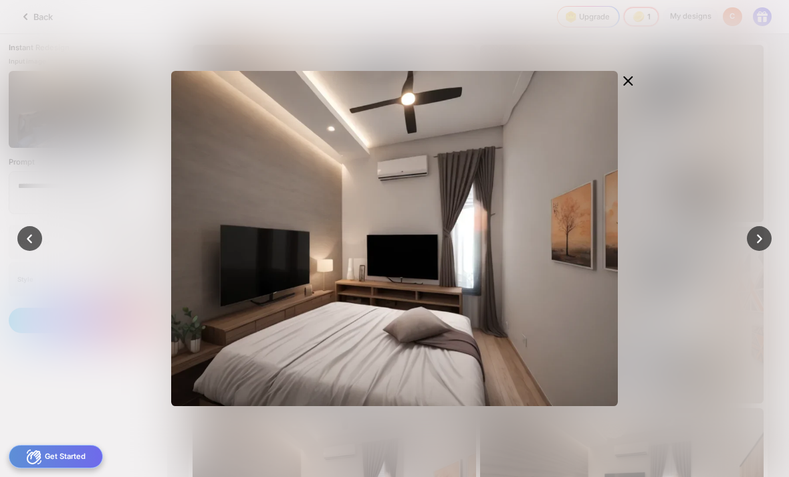
click at [634, 78] on icon at bounding box center [628, 81] width 16 height 16
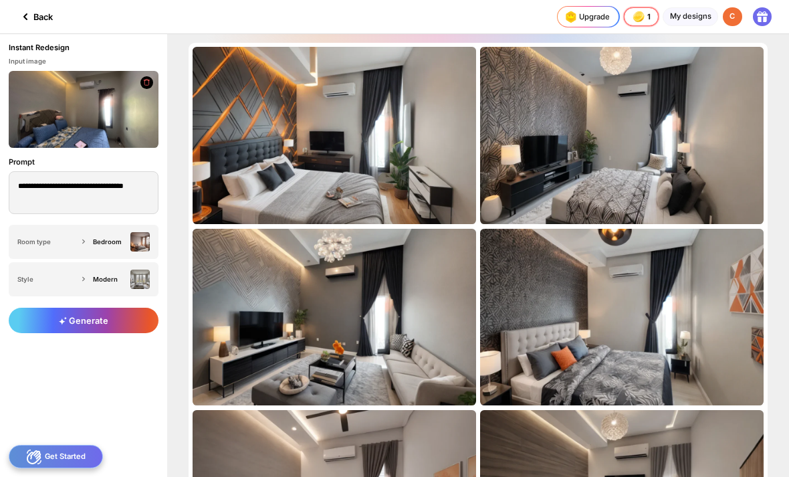
scroll to position [0, 0]
